Goal: Transaction & Acquisition: Purchase product/service

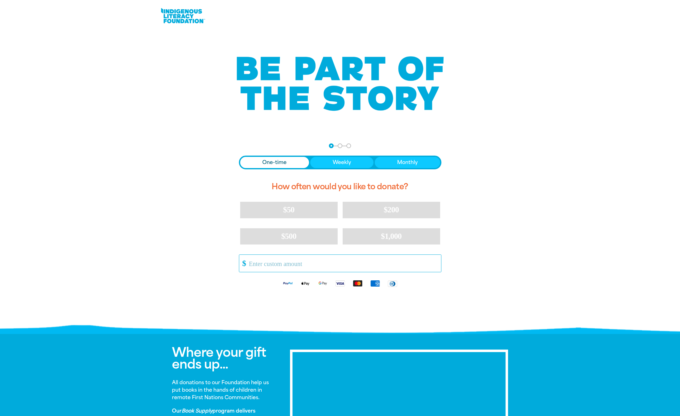
click at [279, 261] on input "Other Amount" at bounding box center [343, 262] width 196 height 17
click at [288, 162] on span "Donation frequency" at bounding box center [274, 162] width 69 height 11
click at [268, 264] on input "Other Amount" at bounding box center [343, 262] width 196 height 17
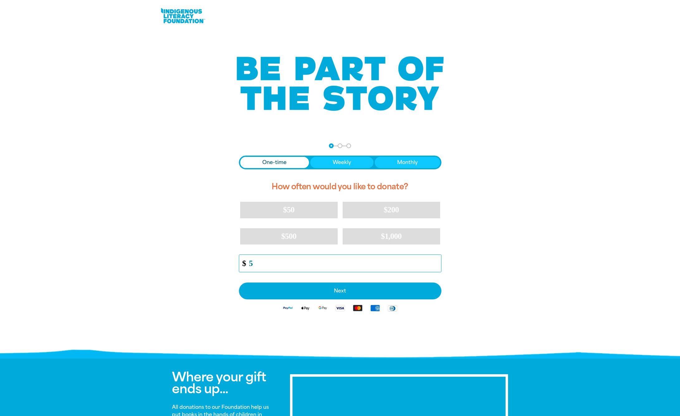
type input "5"
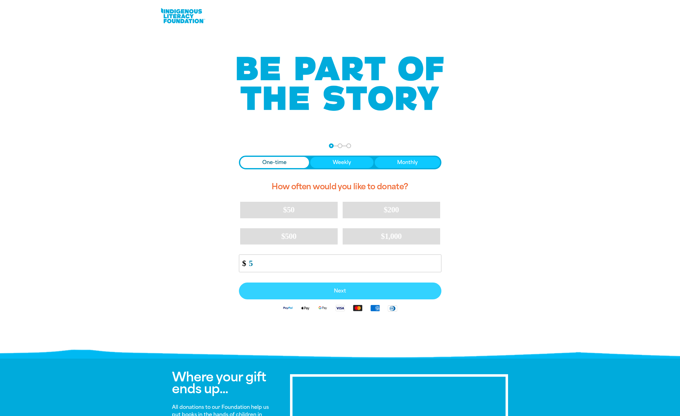
click at [271, 292] on span "Next" at bounding box center [340, 290] width 189 height 5
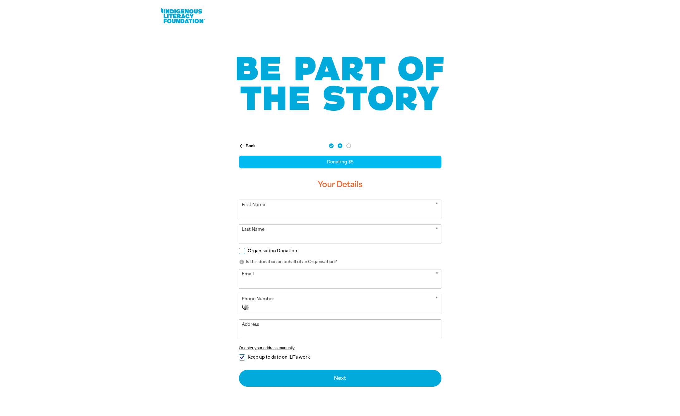
click at [283, 206] on input "First Name" at bounding box center [340, 209] width 202 height 19
type input "[PERSON_NAME]"
click at [260, 308] on input "Phone Number" at bounding box center [346, 306] width 184 height 7
click at [264, 286] on input "Email" at bounding box center [340, 278] width 202 height 19
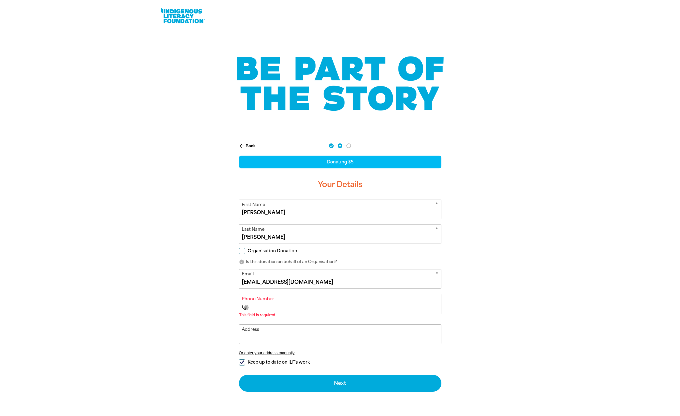
type input "[EMAIL_ADDRESS][DOMAIN_NAME]"
click at [265, 309] on input "Phone Number" at bounding box center [346, 306] width 184 height 7
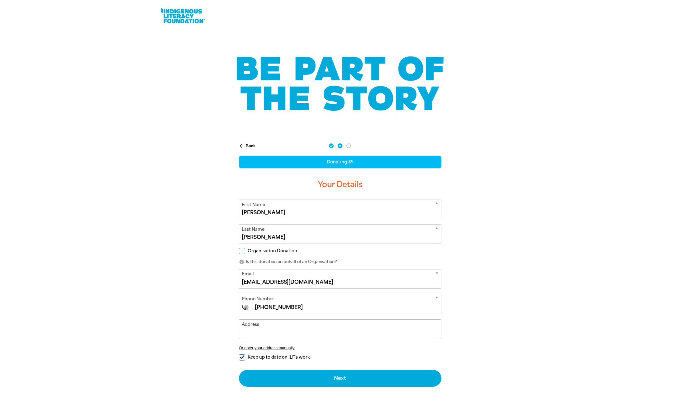
type input "[PHONE_NUMBER]"
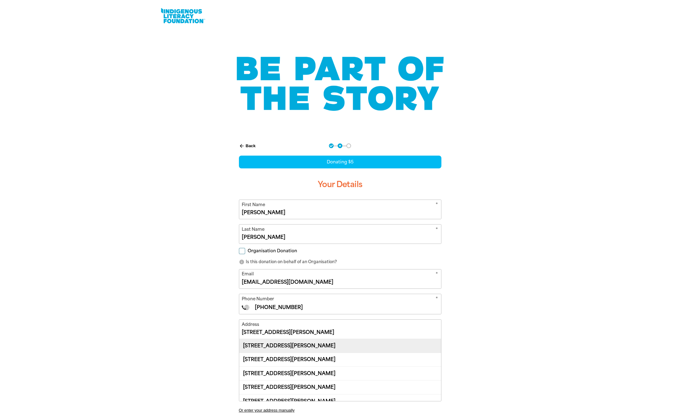
click at [264, 345] on div "[STREET_ADDRESS][PERSON_NAME]" at bounding box center [340, 345] width 202 height 13
type input "[STREET_ADDRESS][PERSON_NAME]"
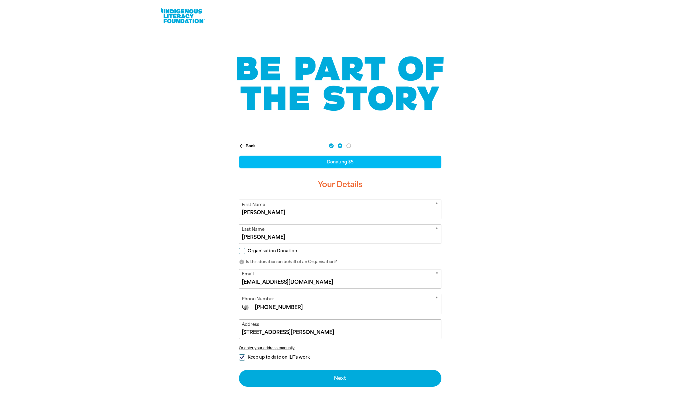
click at [242, 357] on input "Keep up to date on ILF's work" at bounding box center [242, 357] width 6 height 6
checkbox input "false"
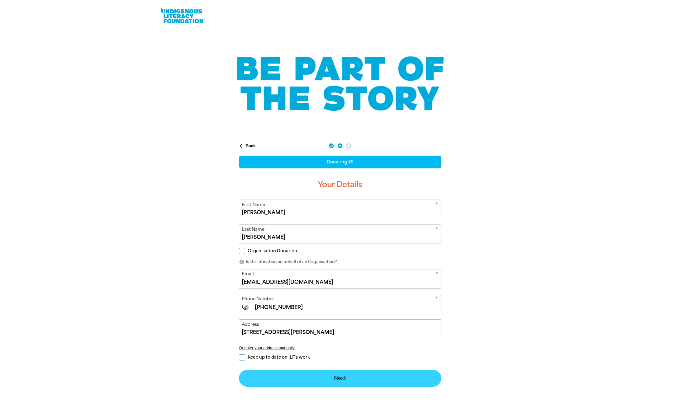
click at [317, 380] on button "Next chevron_right" at bounding box center [340, 377] width 202 height 17
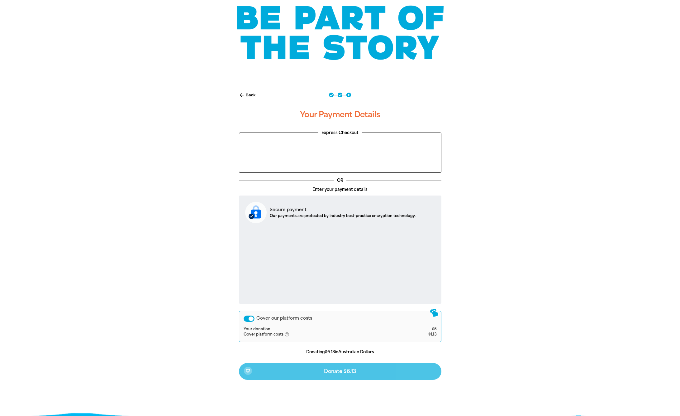
scroll to position [51, 0]
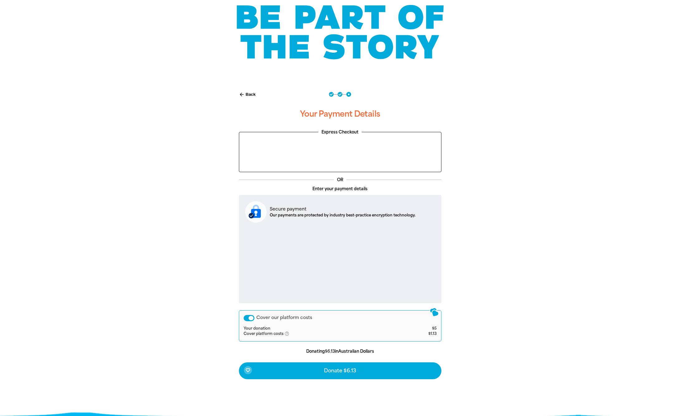
click at [288, 334] on icon "help_outlined" at bounding box center [289, 333] width 10 height 5
click at [209, 337] on div "arrow_back Back Step 1 Step 2 Step 3 Your Payment Details Express Checkout OR E…" at bounding box center [340, 251] width 374 height 334
click at [252, 316] on div "Cover our platform costs" at bounding box center [249, 318] width 11 height 6
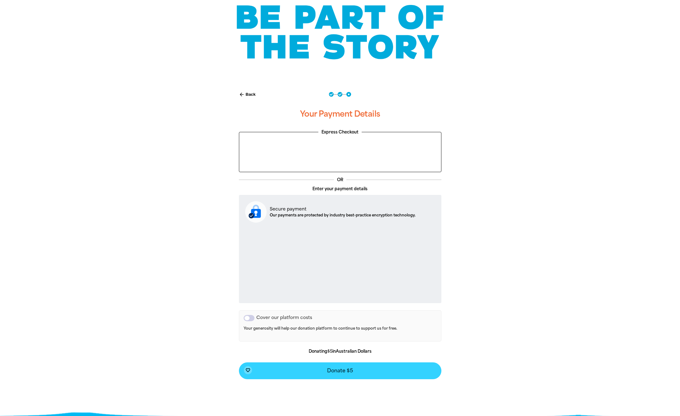
click at [284, 366] on button "favorite_border Donate $5" at bounding box center [340, 370] width 202 height 17
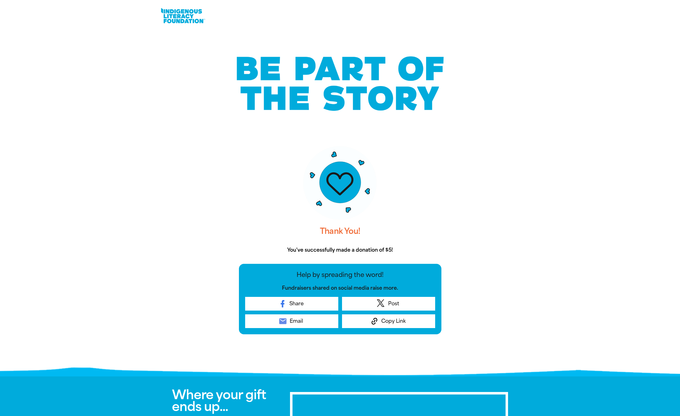
scroll to position [151, 0]
